Goal: Task Accomplishment & Management: Manage account settings

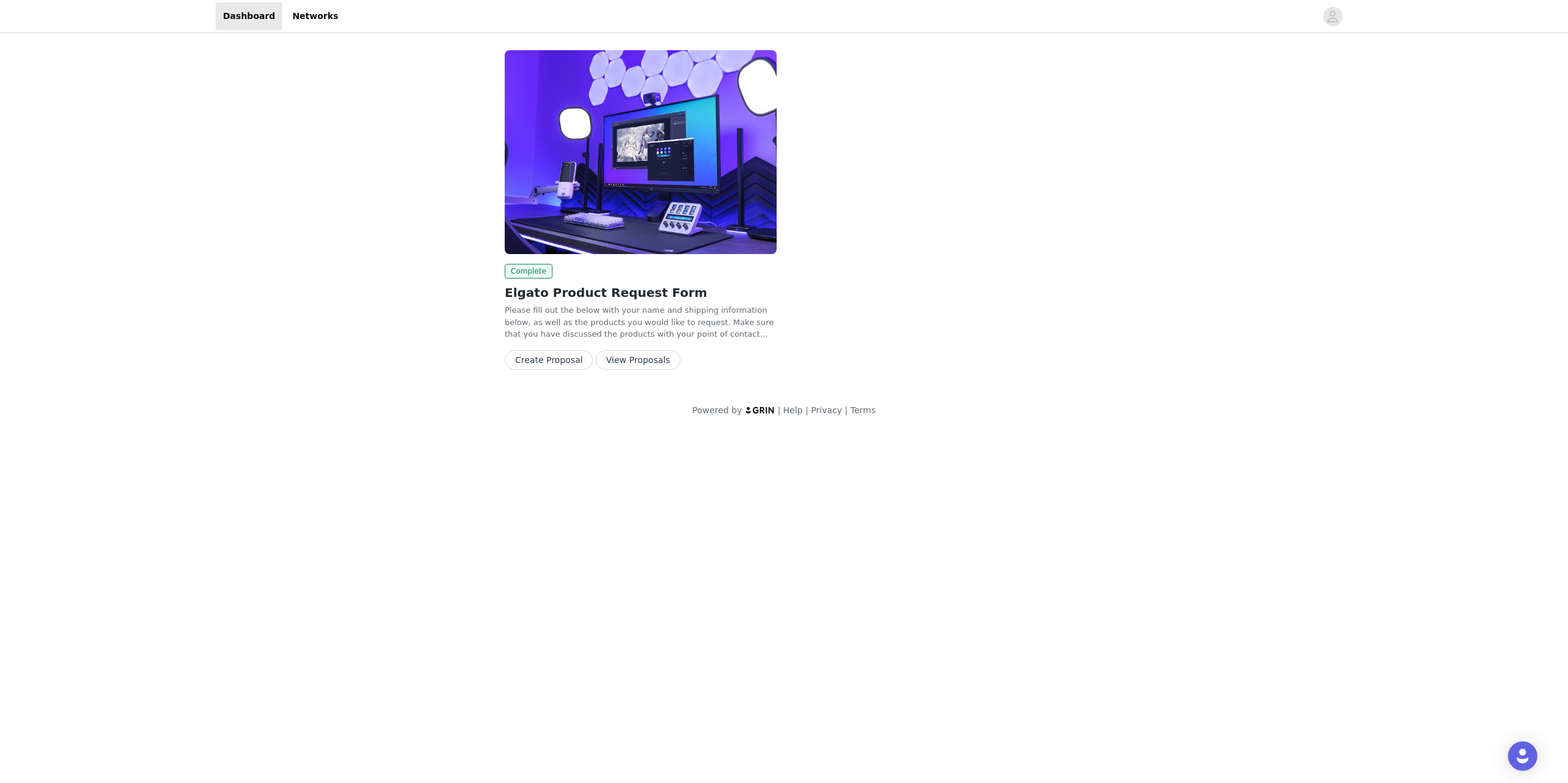
click at [609, 362] on button "View Proposals" at bounding box center [638, 360] width 85 height 20
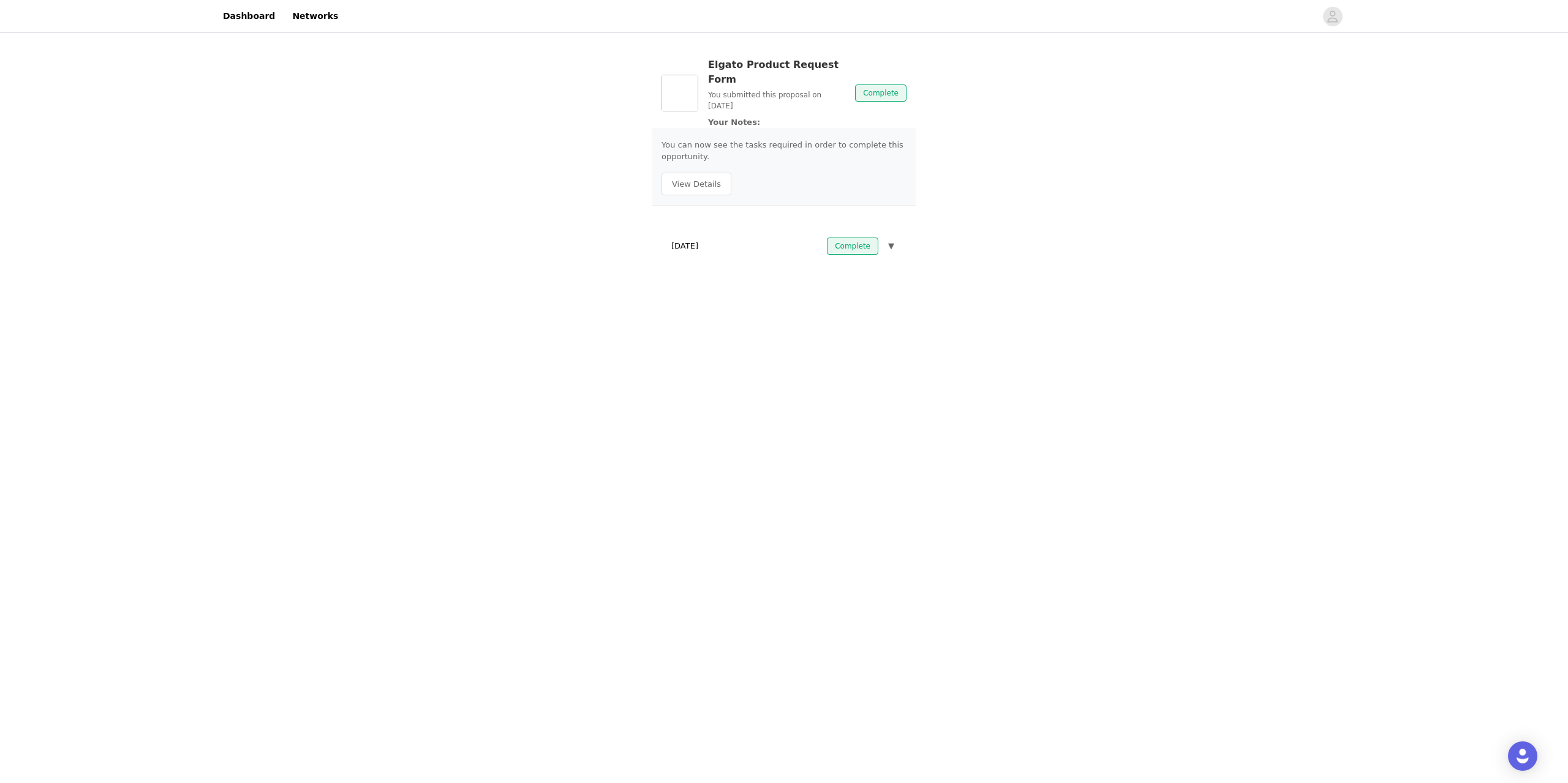
click at [773, 66] on h3 "Elgato Product Request Form" at bounding box center [776, 72] width 137 height 29
click at [708, 173] on button "View Details" at bounding box center [697, 184] width 70 height 24
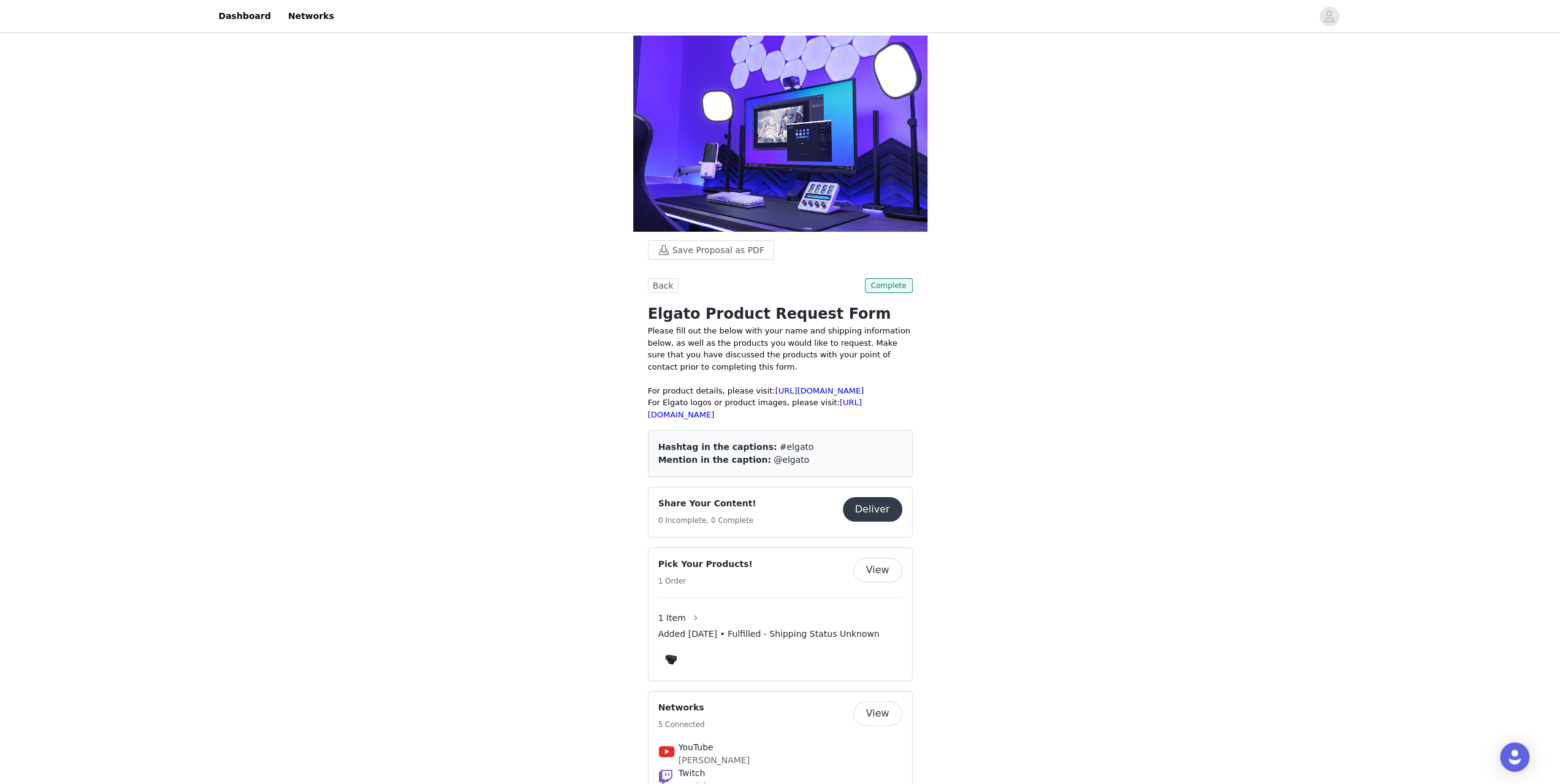
click at [874, 512] on button "Deliver" at bounding box center [872, 509] width 59 height 24
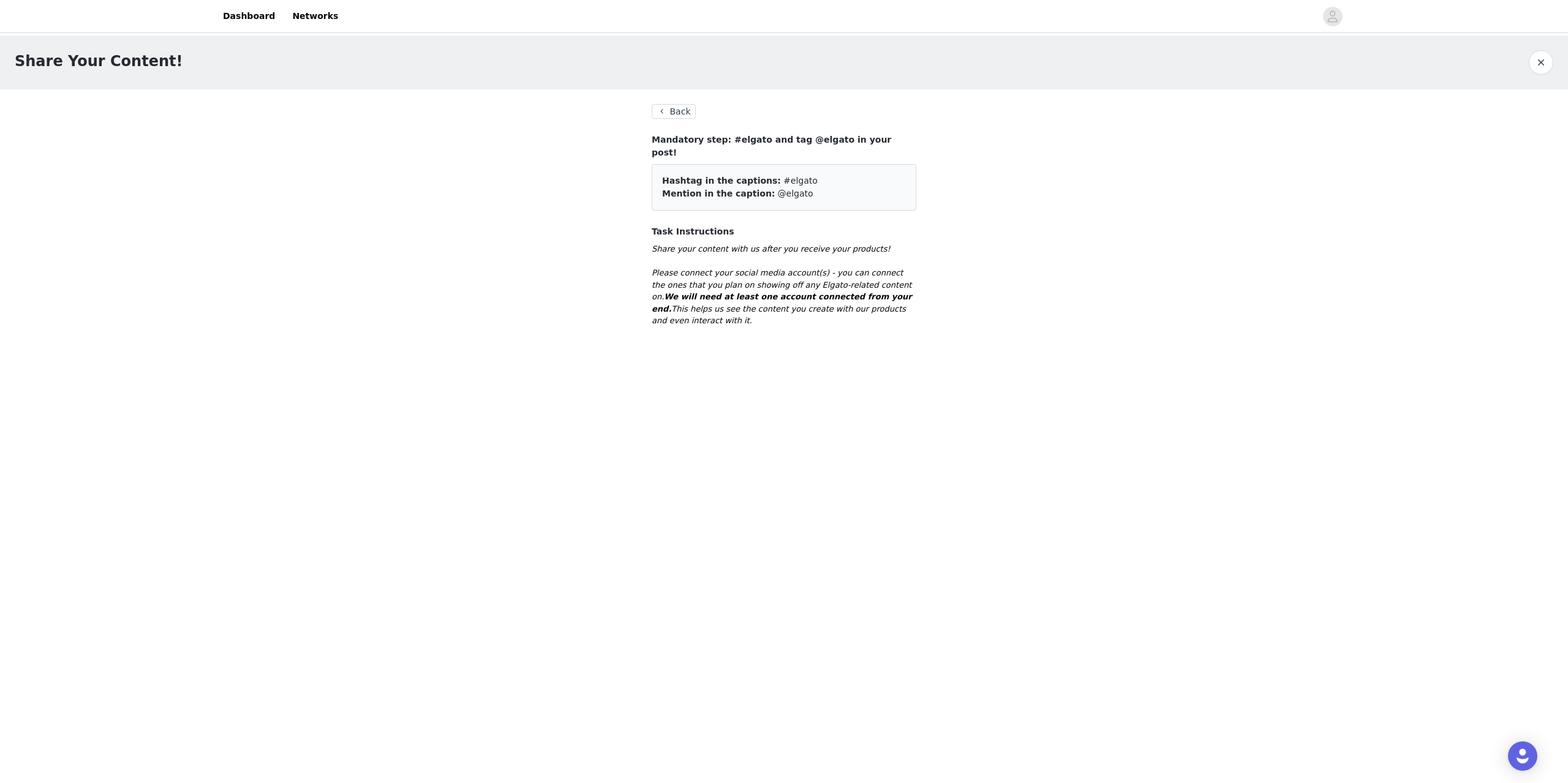
click at [669, 111] on button "Back" at bounding box center [673, 111] width 44 height 15
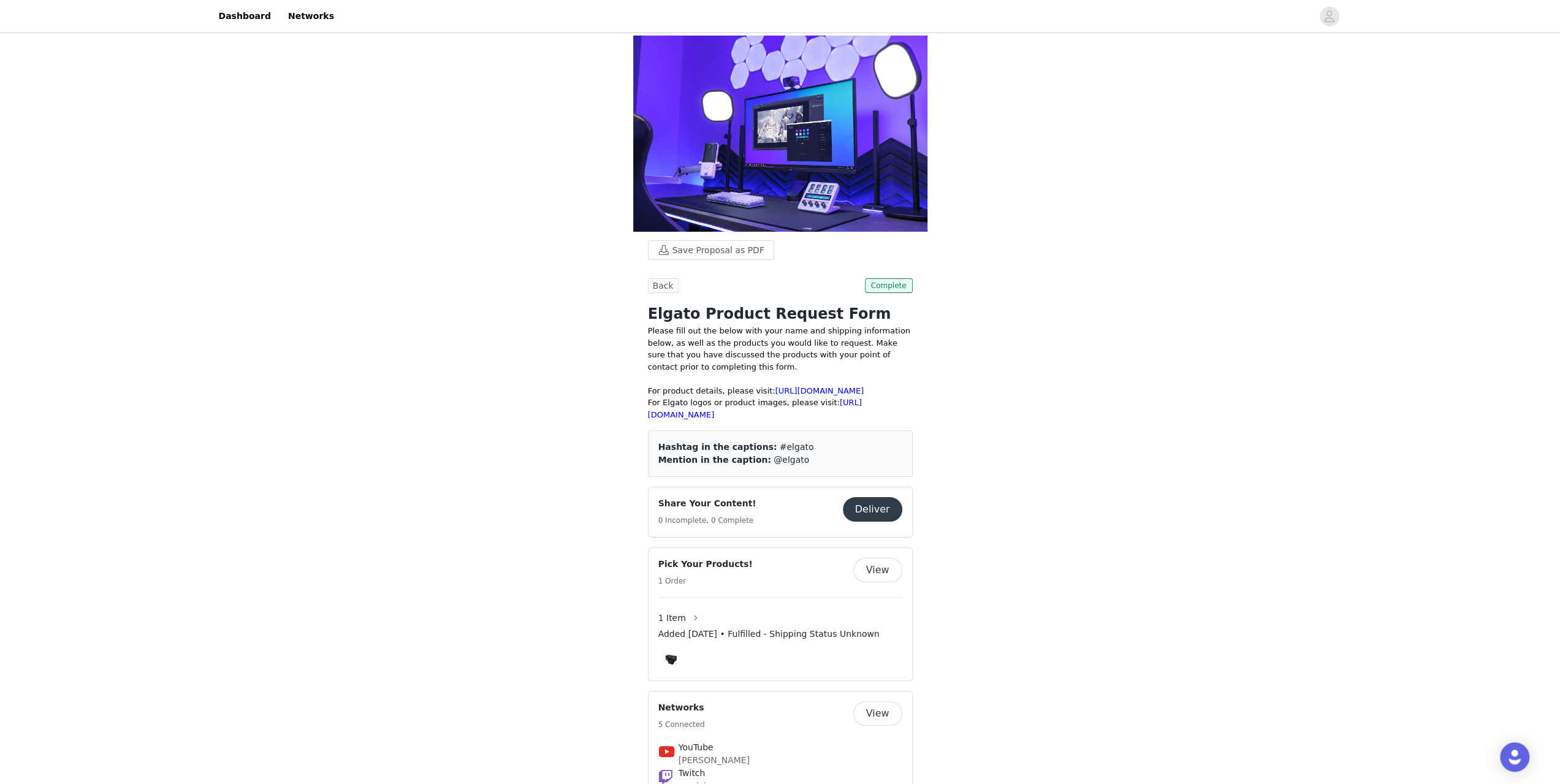
click at [881, 576] on button "View" at bounding box center [878, 570] width 49 height 24
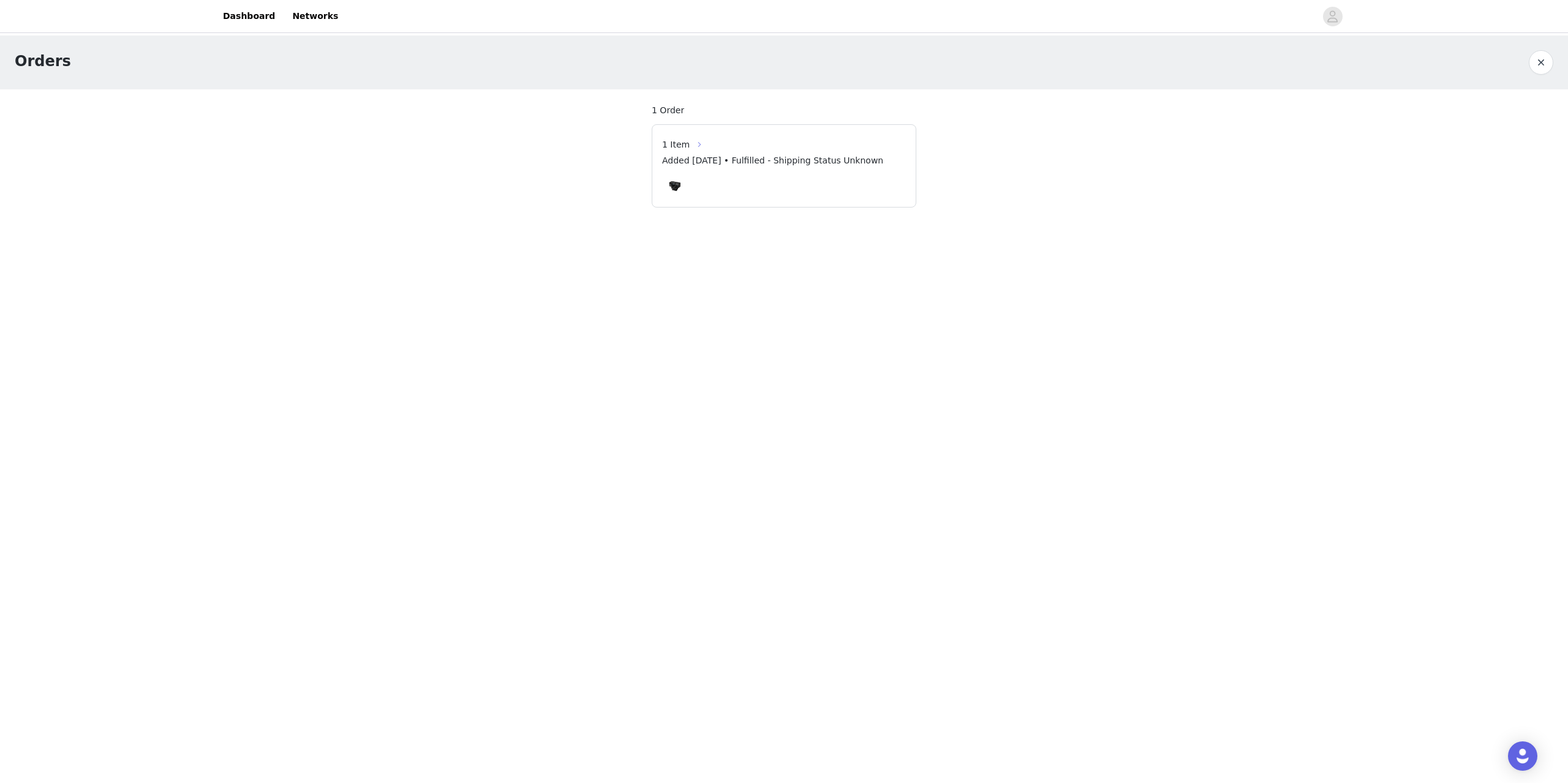
click at [697, 145] on button "button" at bounding box center [699, 145] width 20 height 20
click at [244, 16] on link "Dashboard" at bounding box center [248, 16] width 67 height 27
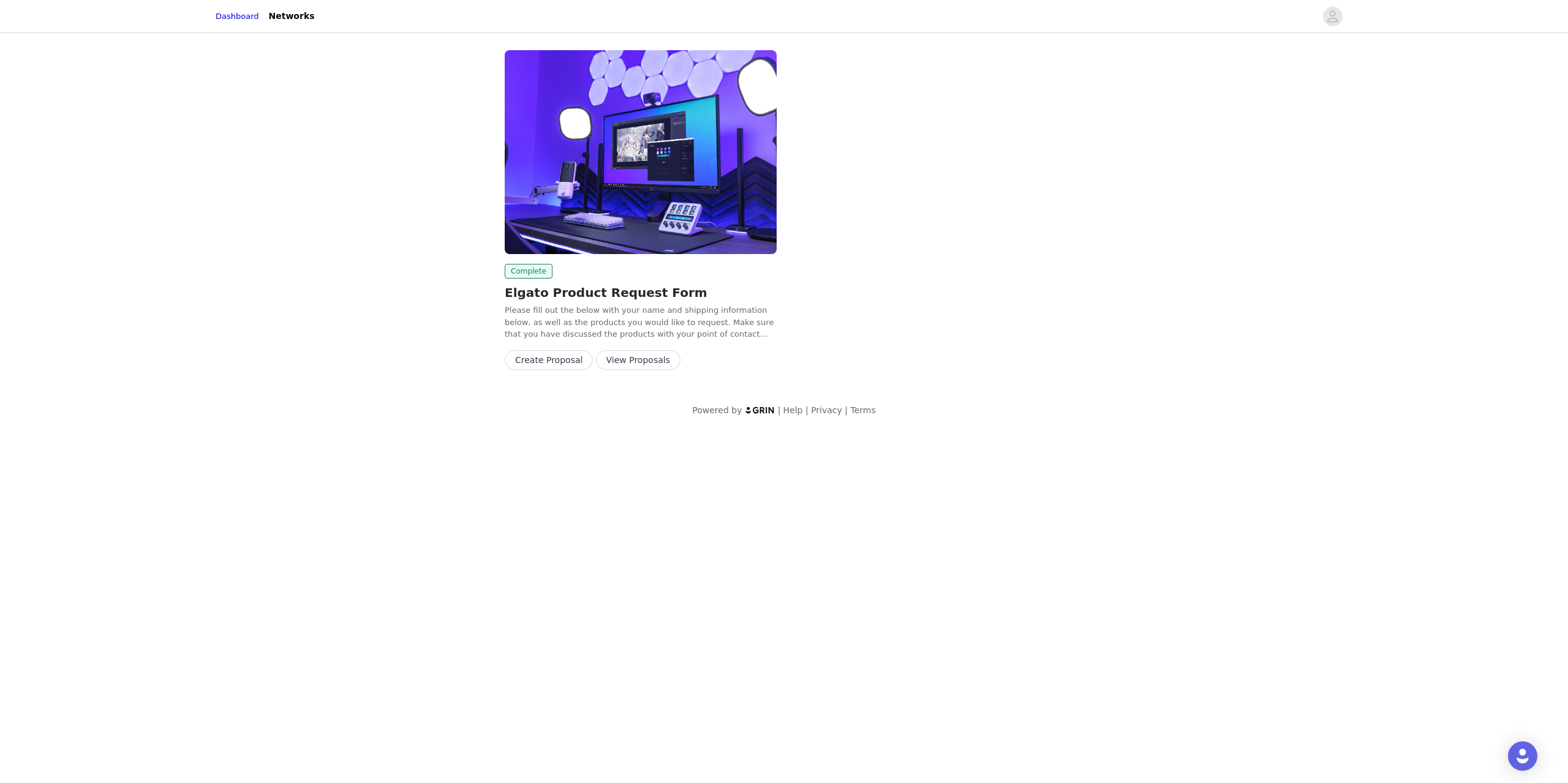
click at [625, 368] on button "View Proposals" at bounding box center [638, 360] width 85 height 20
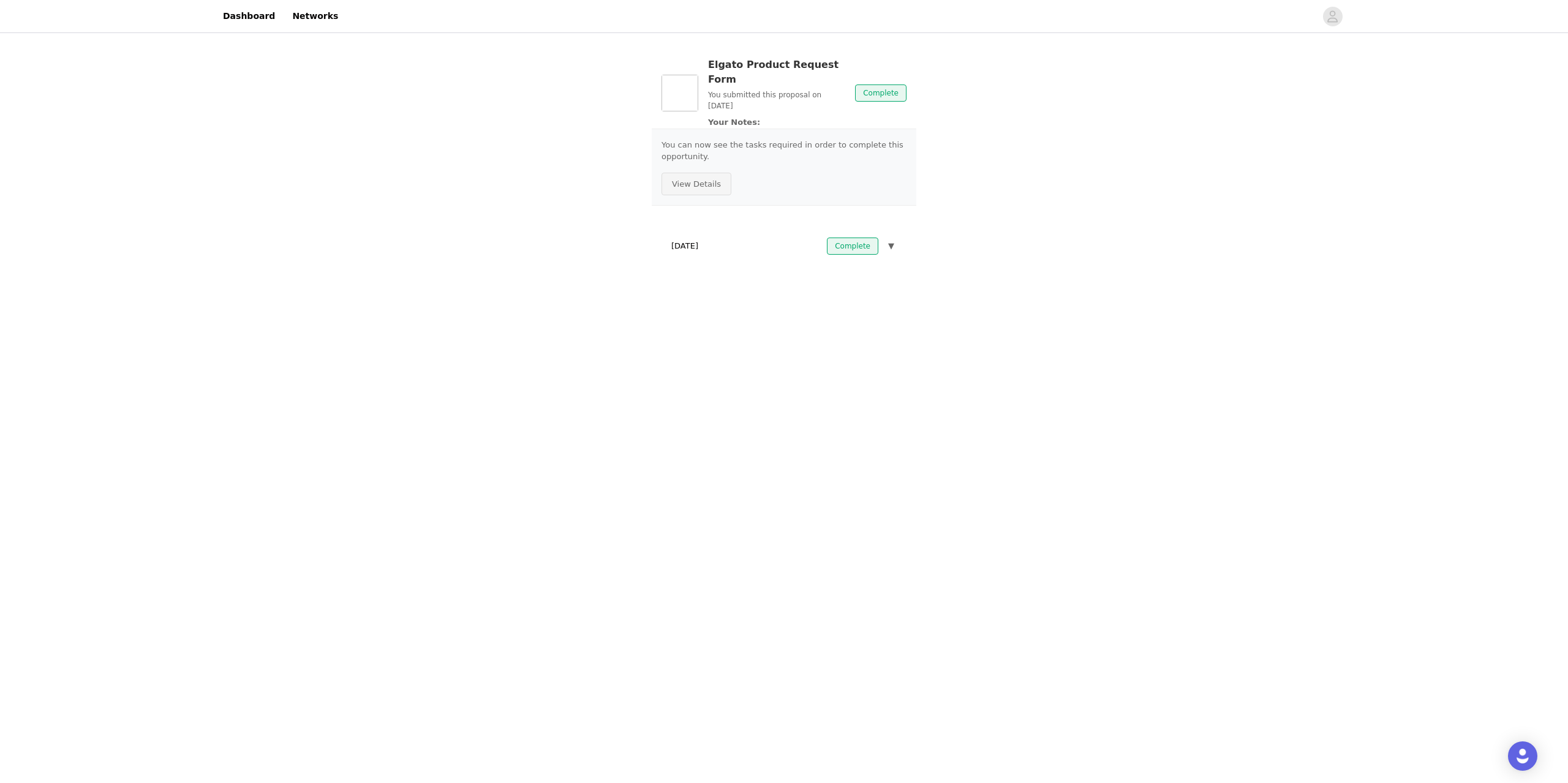
click at [697, 173] on button "View Details" at bounding box center [697, 184] width 70 height 24
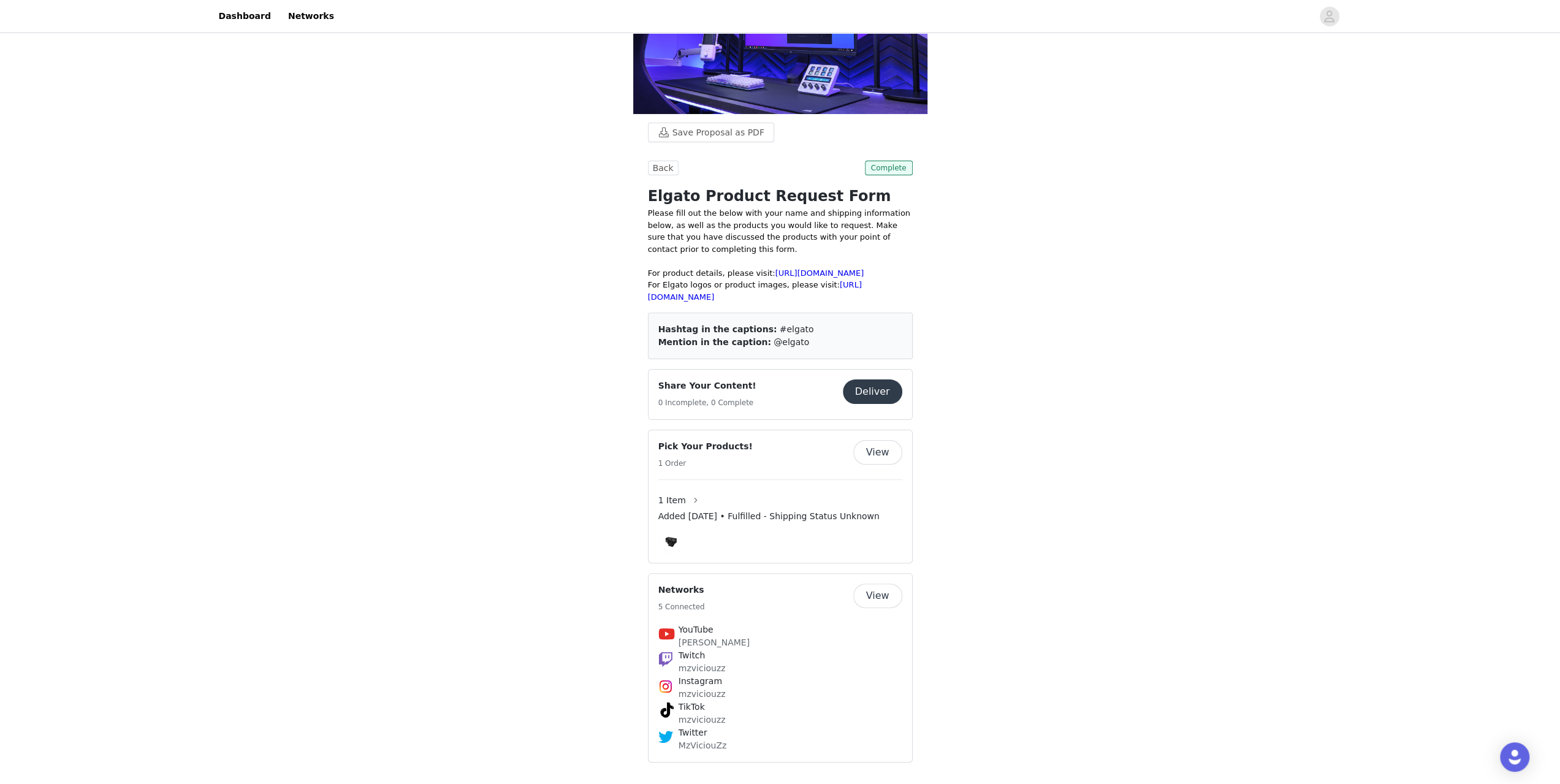
scroll to position [119, 0]
click at [884, 384] on button "Deliver" at bounding box center [872, 390] width 59 height 24
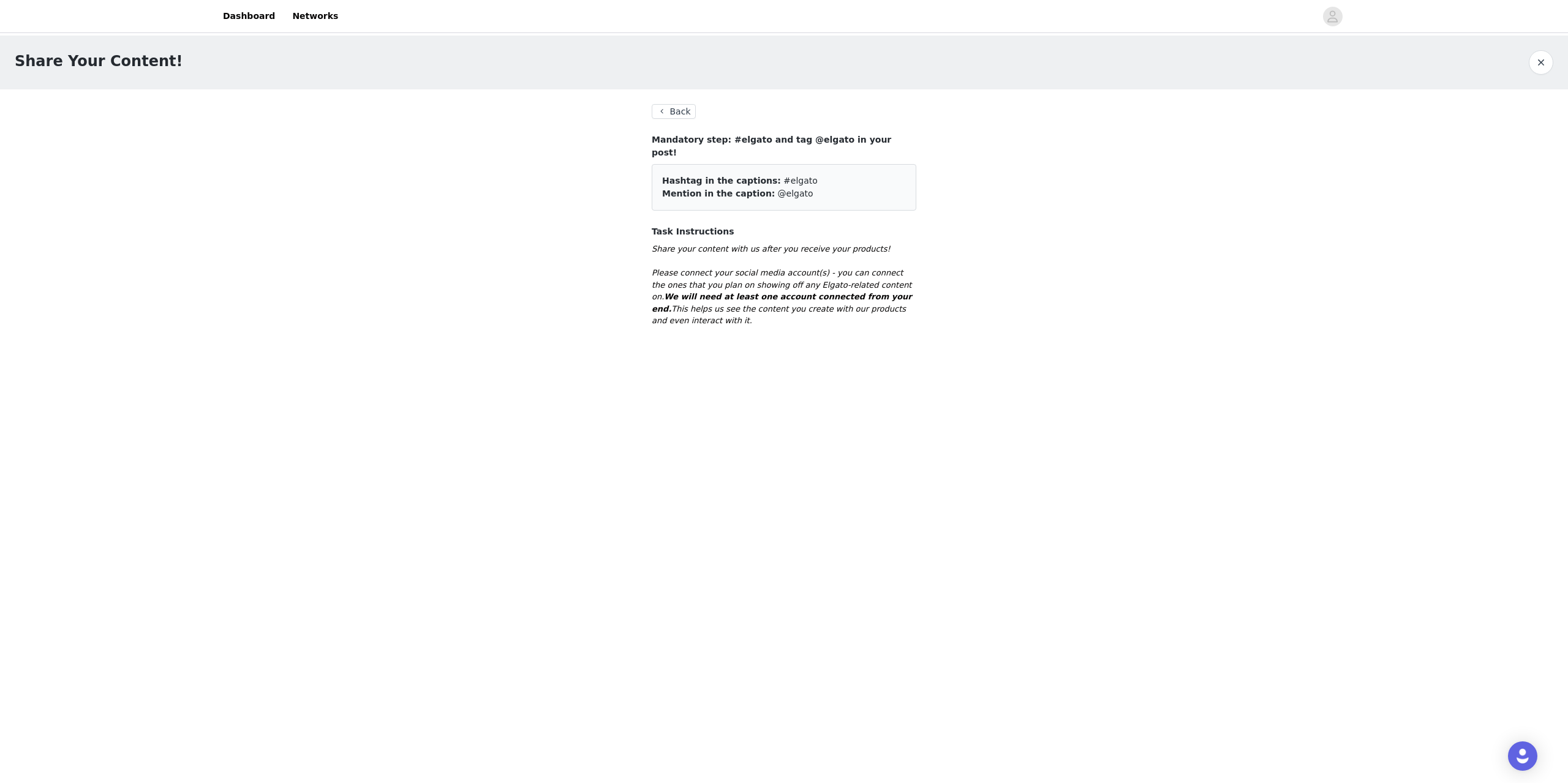
click at [782, 136] on h4 "Mandatory step: #elgato and tag @elgato in your post!" at bounding box center [783, 146] width 264 height 25
click at [659, 110] on button "Back" at bounding box center [673, 111] width 44 height 15
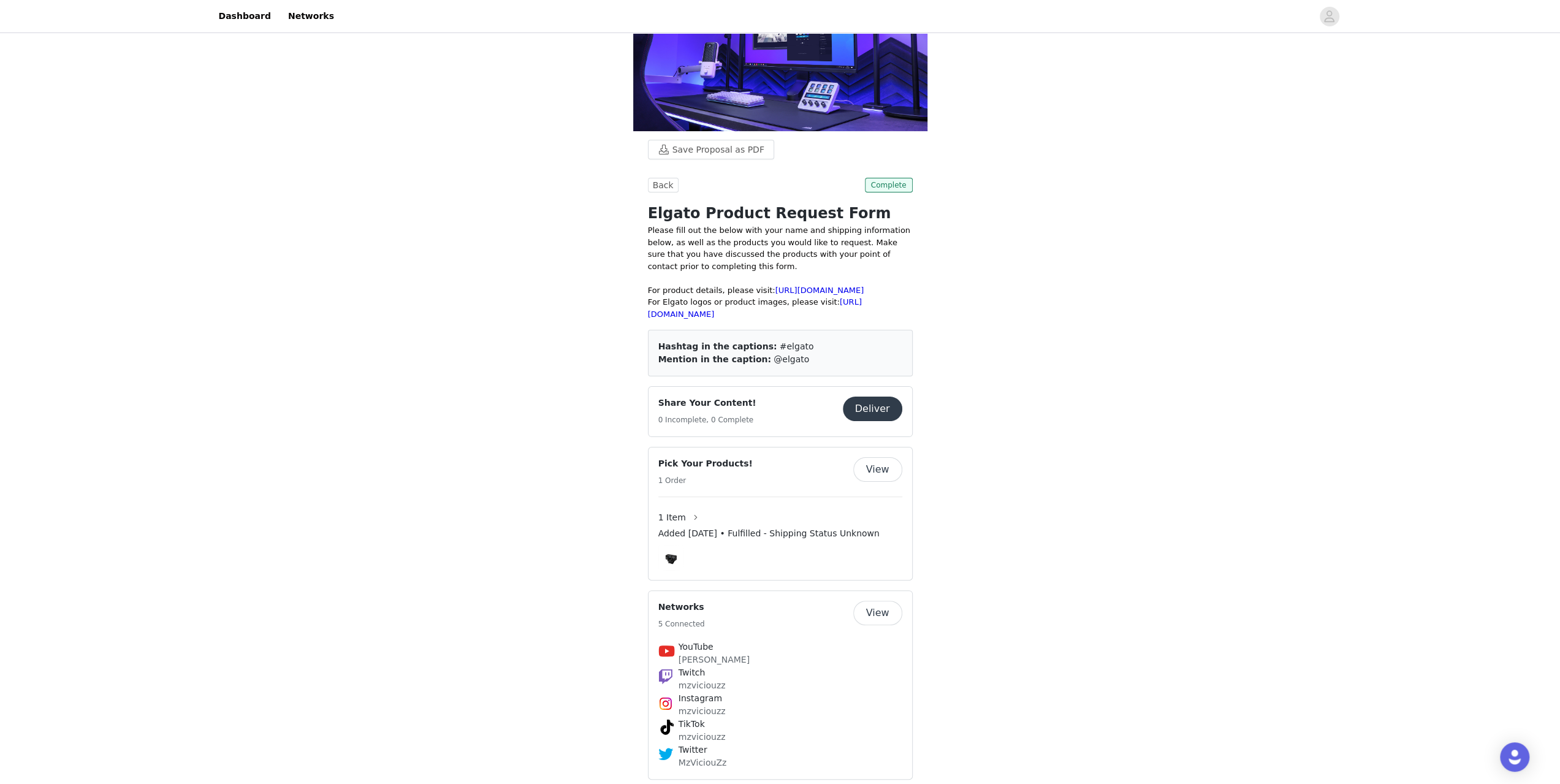
scroll to position [119, 0]
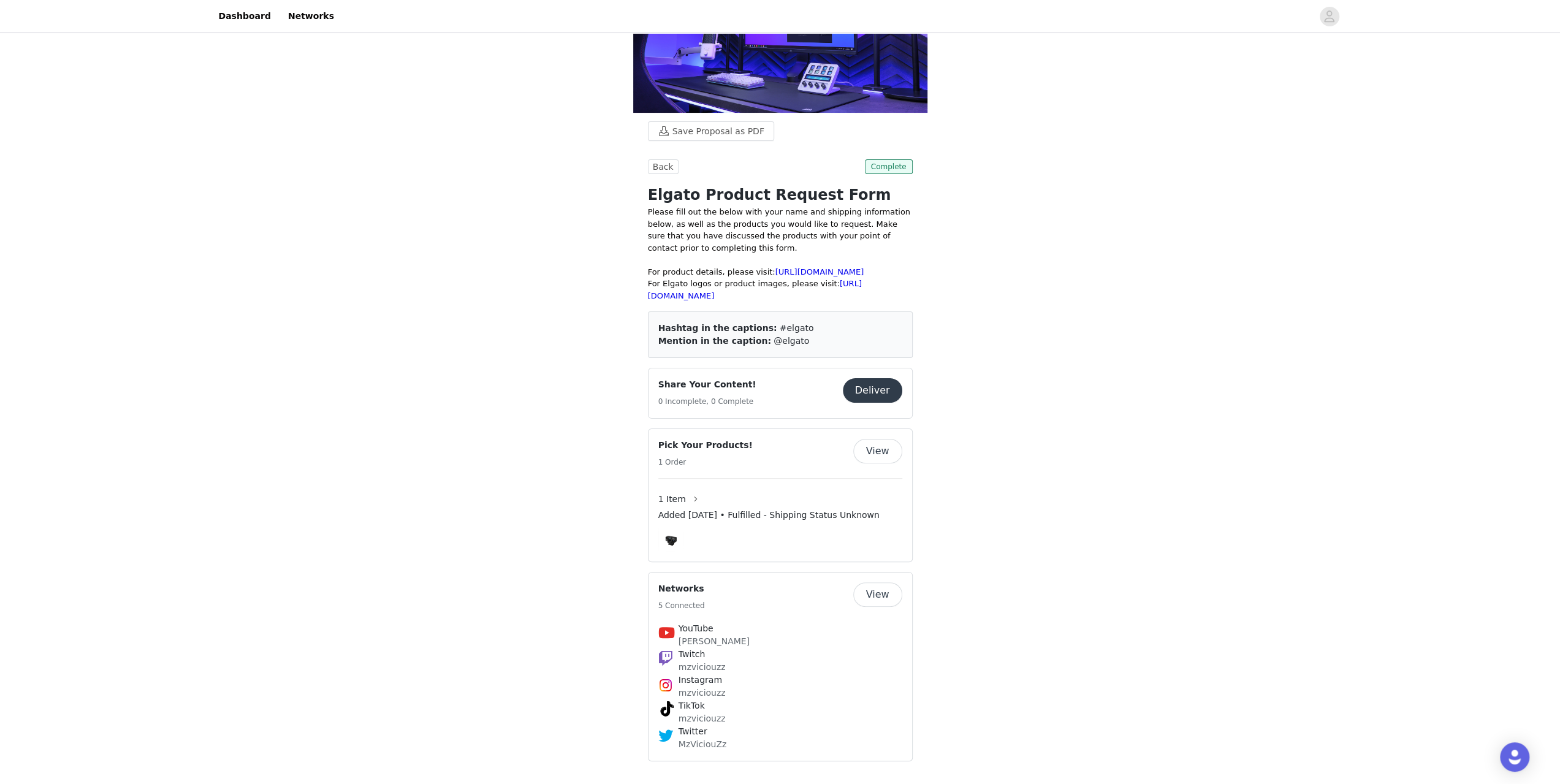
click at [886, 454] on button "View" at bounding box center [878, 451] width 49 height 24
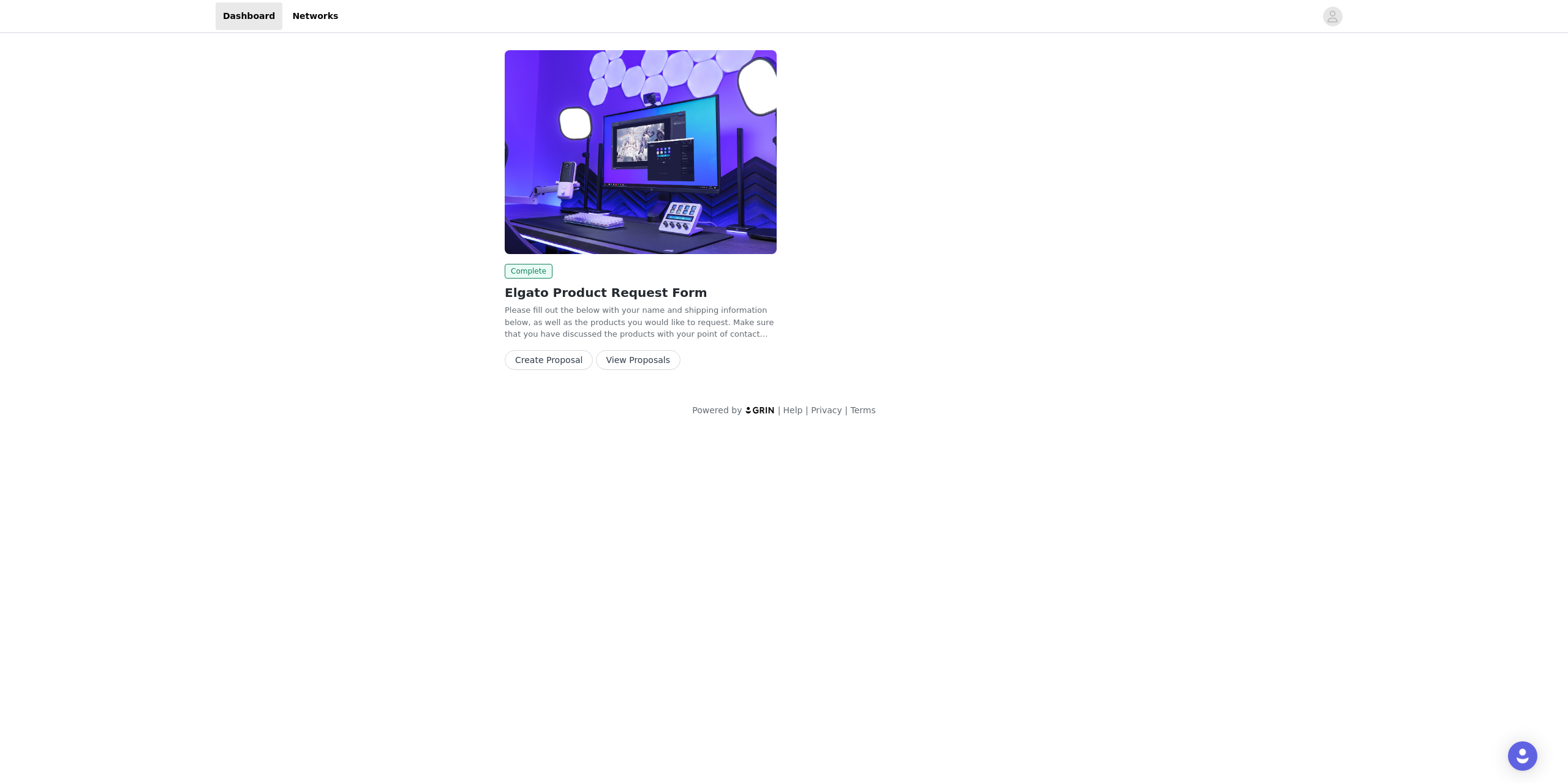
click at [550, 350] on button "Create Proposal" at bounding box center [548, 360] width 88 height 20
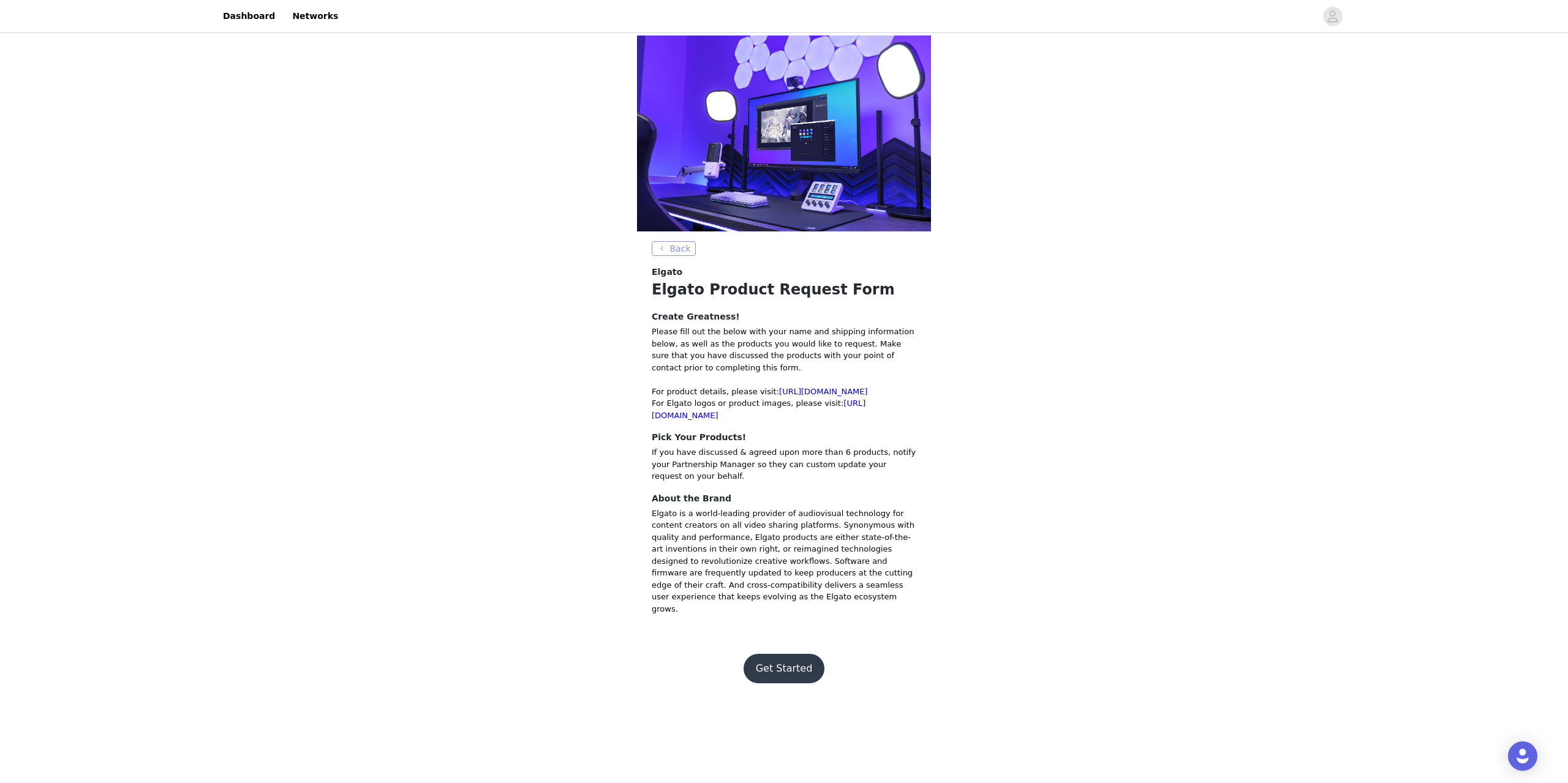
click at [668, 247] on button "Back" at bounding box center [673, 248] width 44 height 15
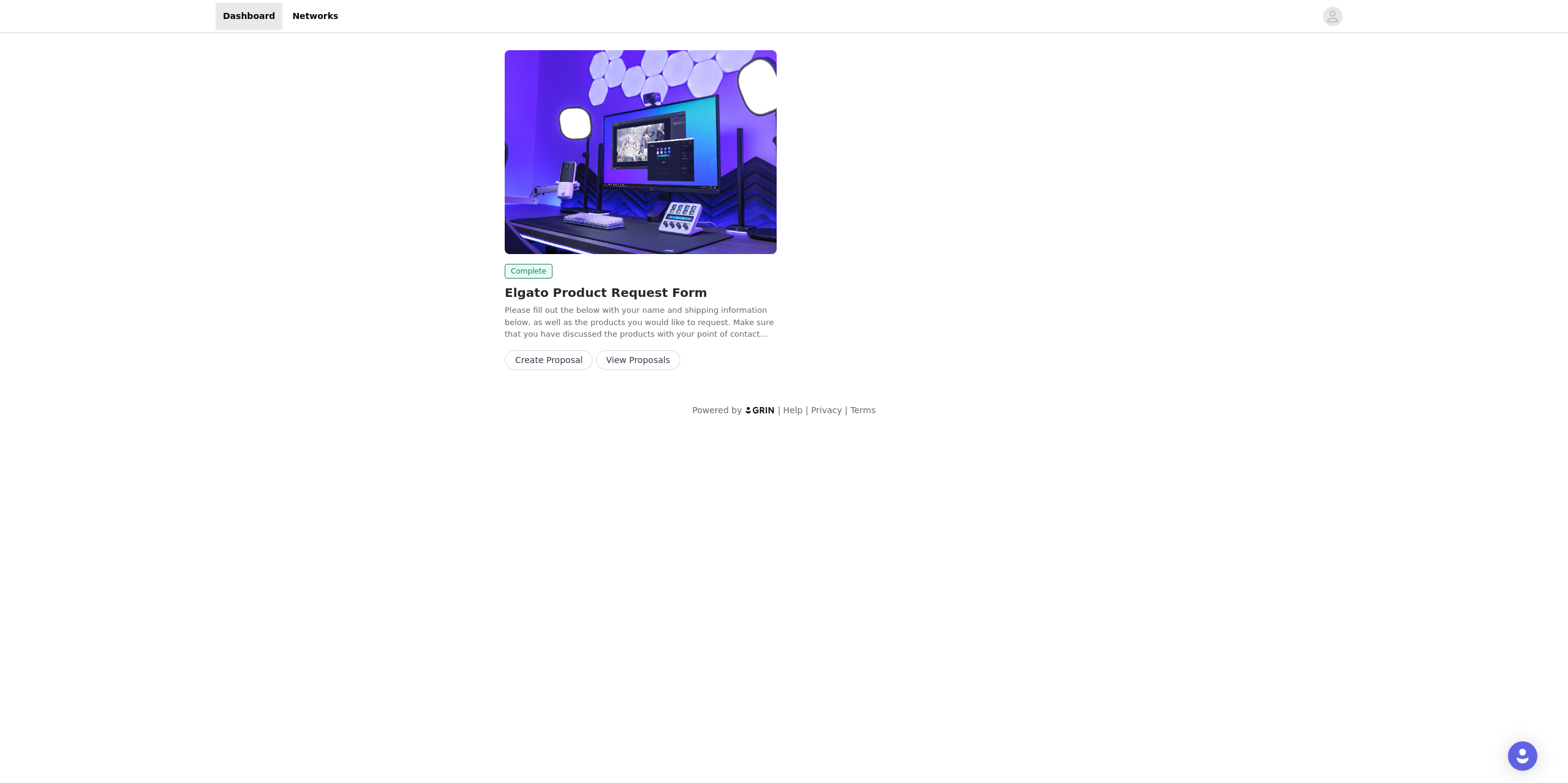
click at [634, 362] on button "View Proposals" at bounding box center [638, 360] width 85 height 20
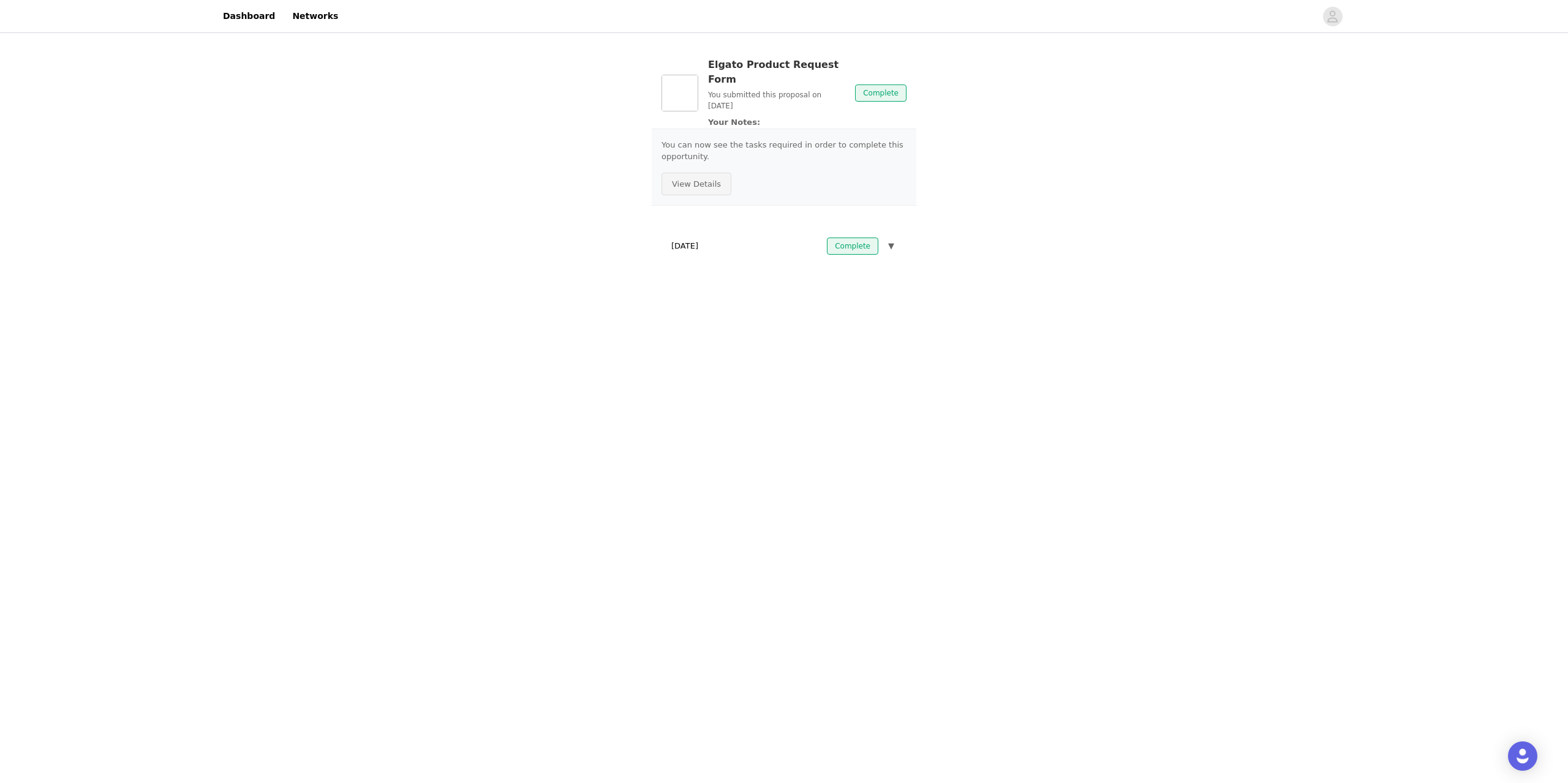
click at [697, 173] on button "View Details" at bounding box center [697, 184] width 70 height 24
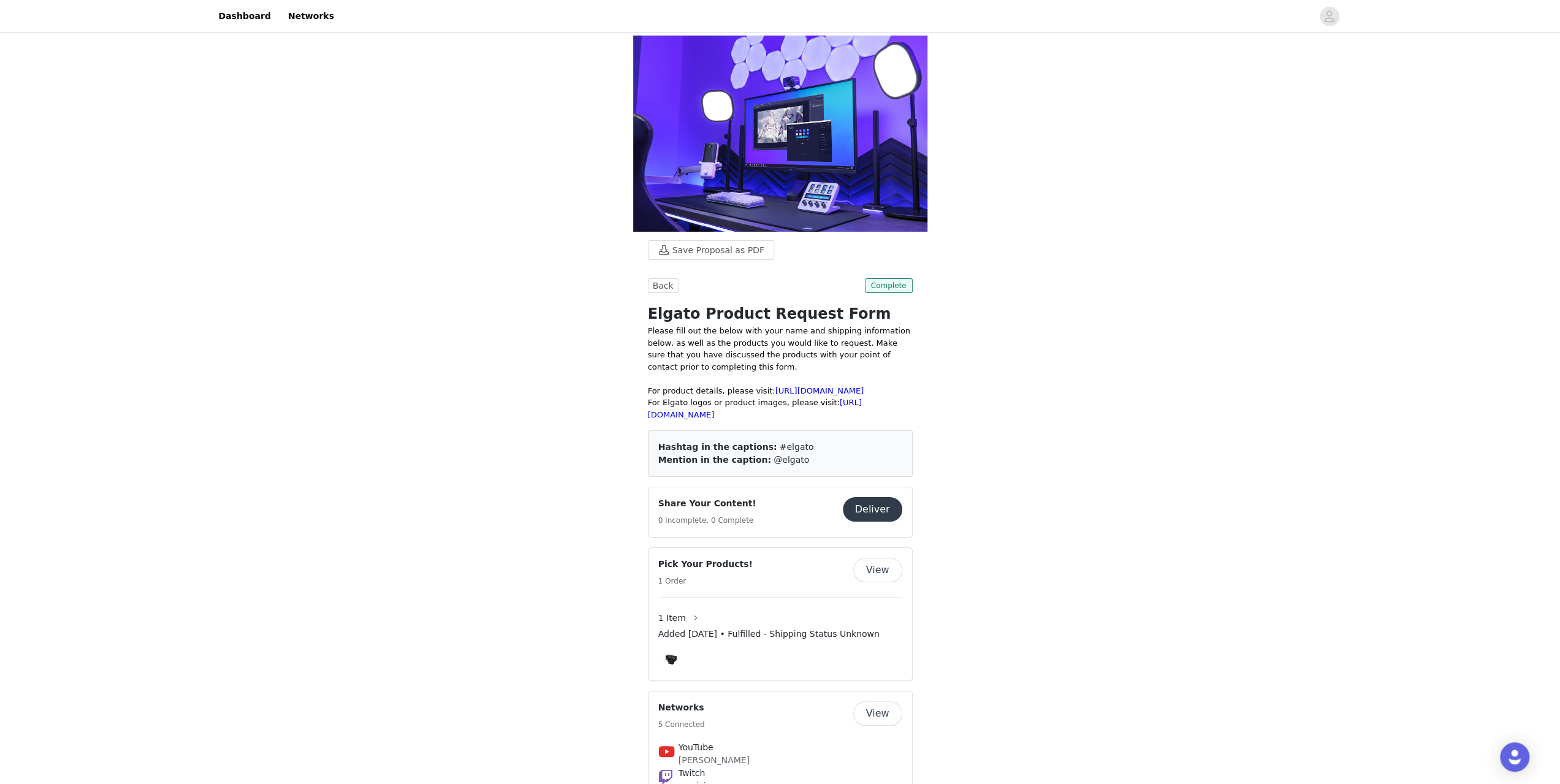
click at [873, 508] on button "Deliver" at bounding box center [872, 509] width 59 height 24
